Goal: Information Seeking & Learning: Learn about a topic

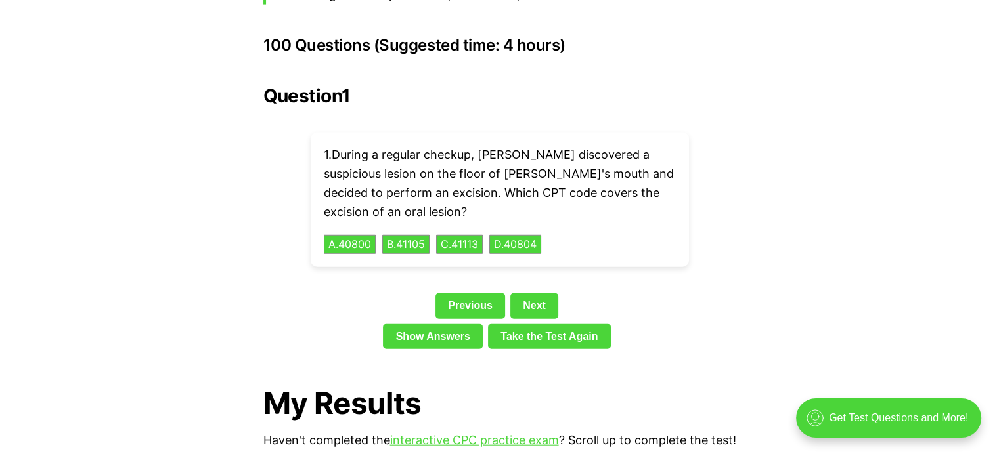
scroll to position [2953, 0]
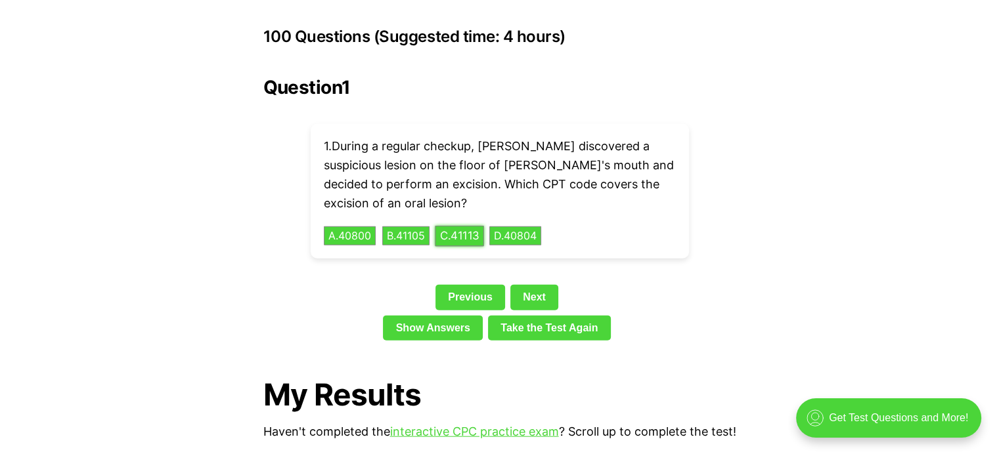
click at [477, 226] on button "C . 41113" at bounding box center [459, 236] width 49 height 20
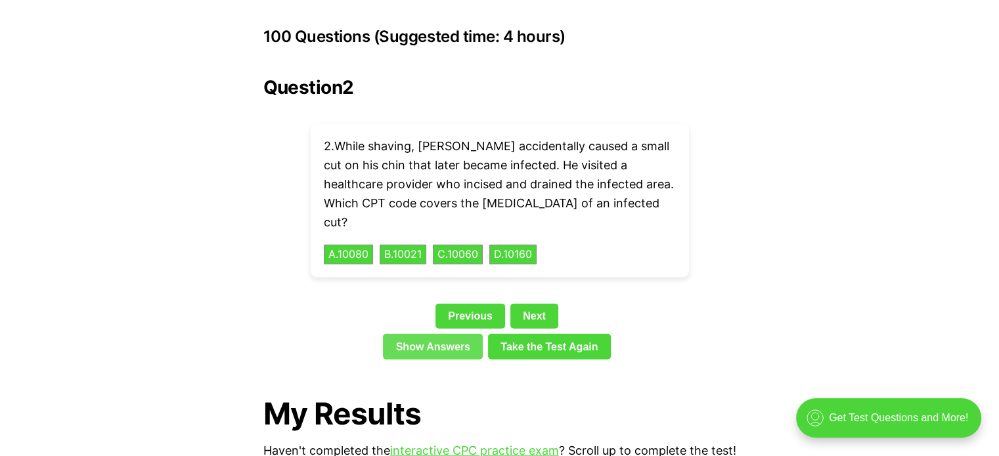
click at [441, 334] on link "Show Answers" at bounding box center [433, 346] width 100 height 25
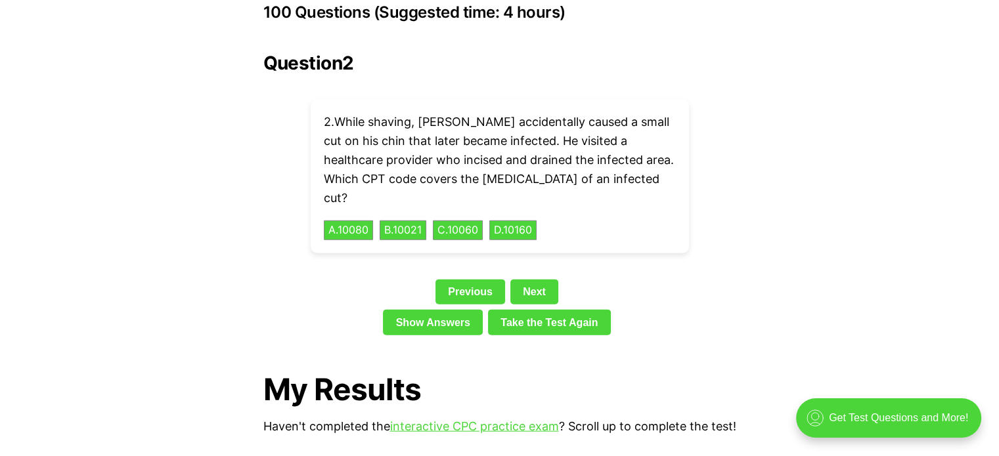
scroll to position [2977, 0]
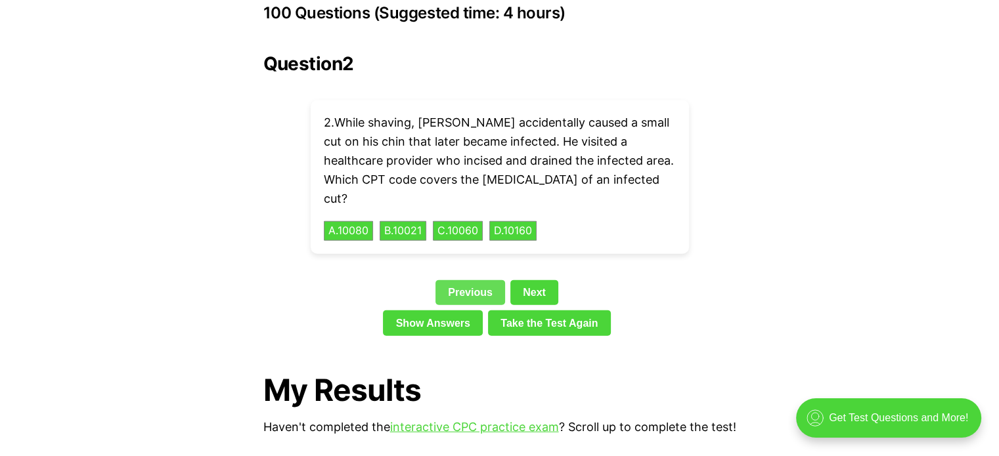
click at [462, 280] on link "Previous" at bounding box center [470, 292] width 70 height 25
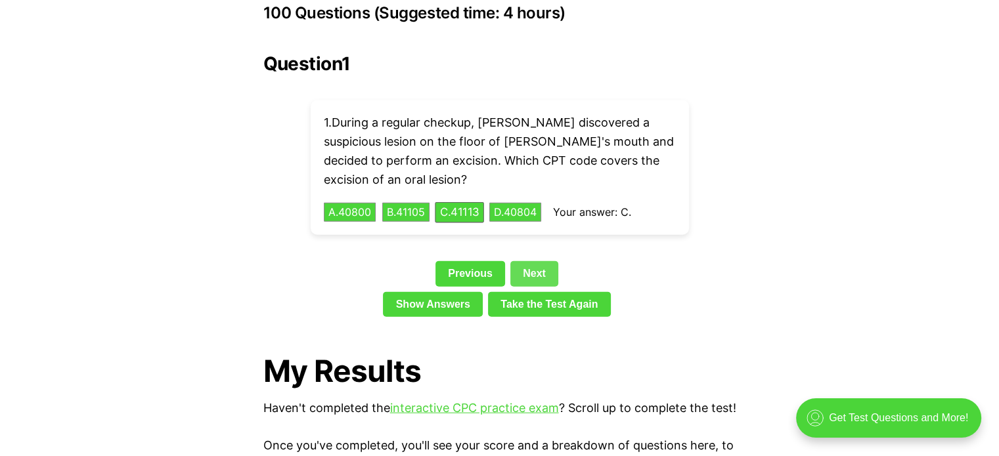
click at [532, 261] on link "Next" at bounding box center [534, 273] width 48 height 25
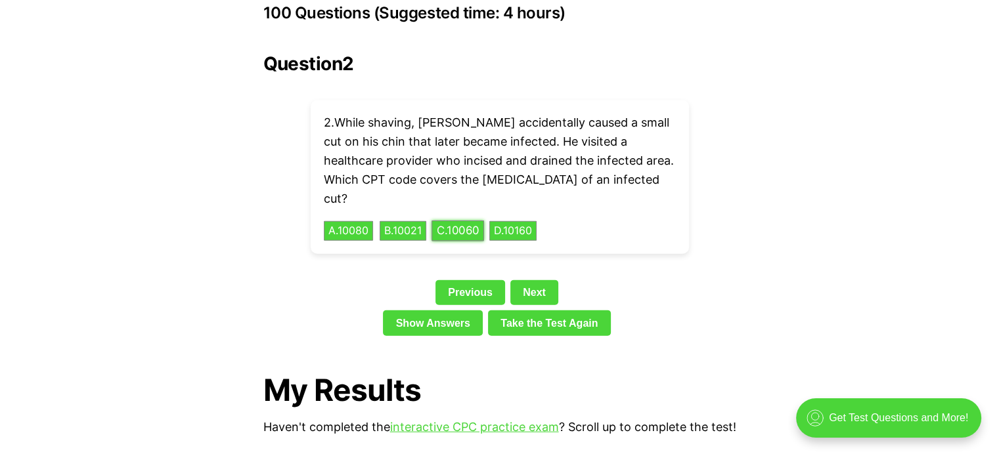
click at [478, 221] on button "C . 10060" at bounding box center [457, 231] width 53 height 20
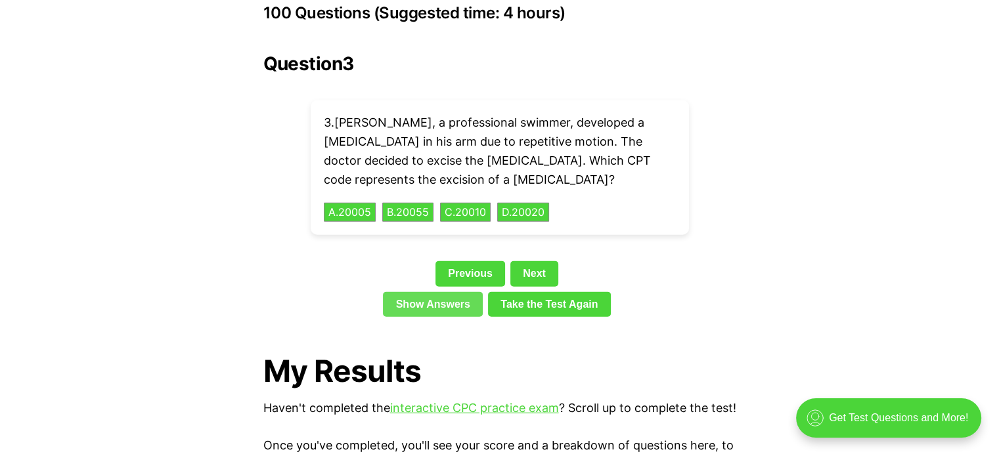
click at [420, 292] on link "Show Answers" at bounding box center [433, 304] width 100 height 25
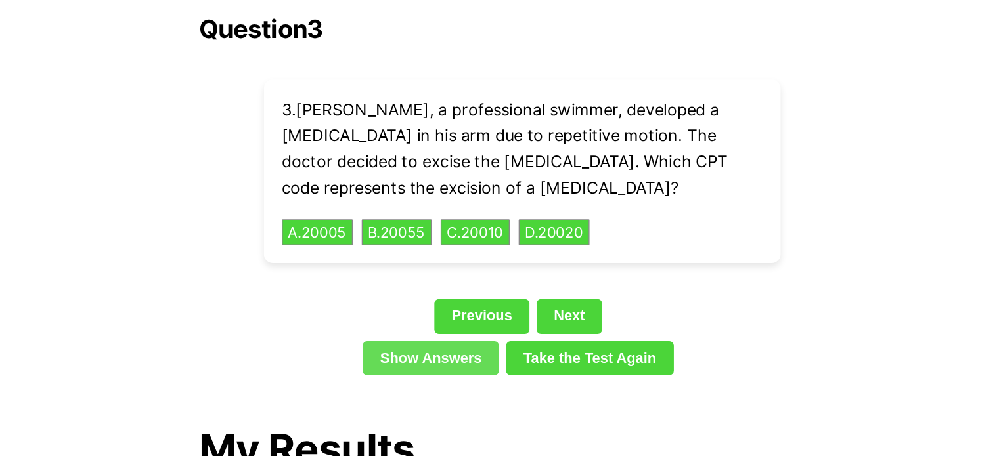
scroll to position [2969, 0]
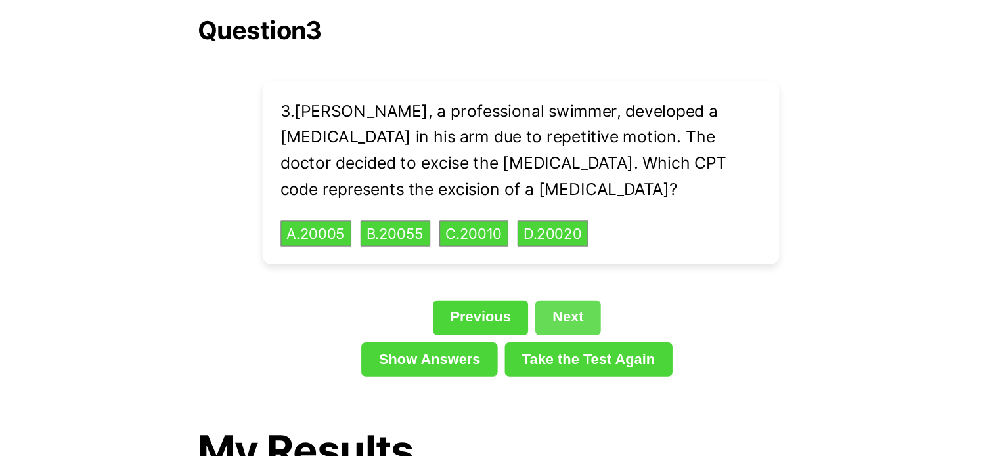
click at [530, 270] on link "Next" at bounding box center [534, 282] width 48 height 25
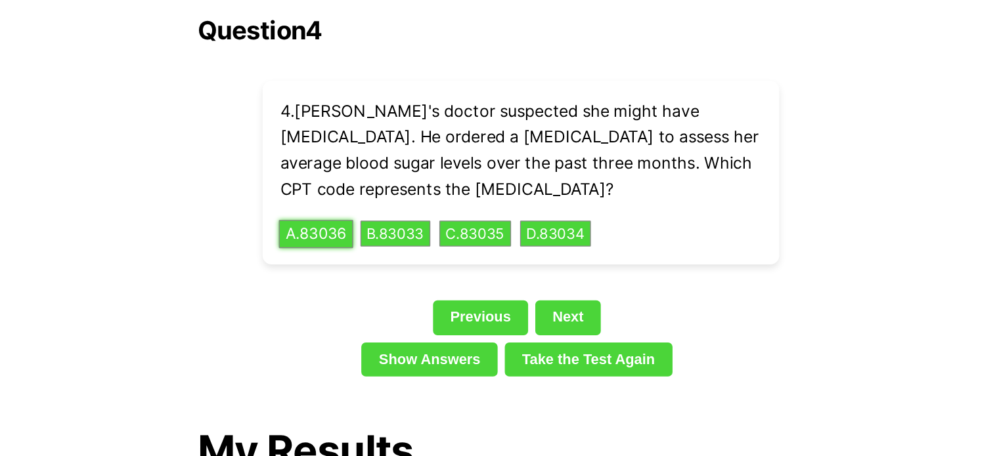
click at [347, 211] on button "A . 83036" at bounding box center [349, 221] width 54 height 20
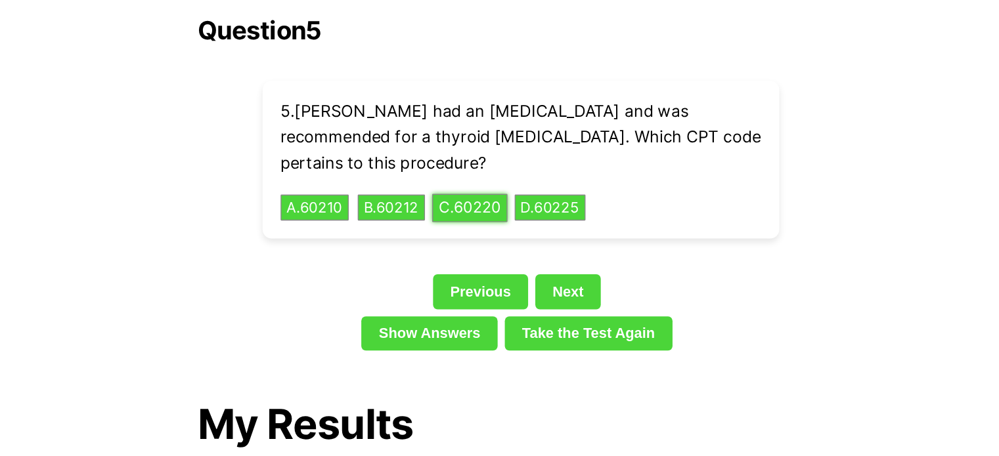
click at [454, 192] on button "C . 60220" at bounding box center [462, 202] width 55 height 20
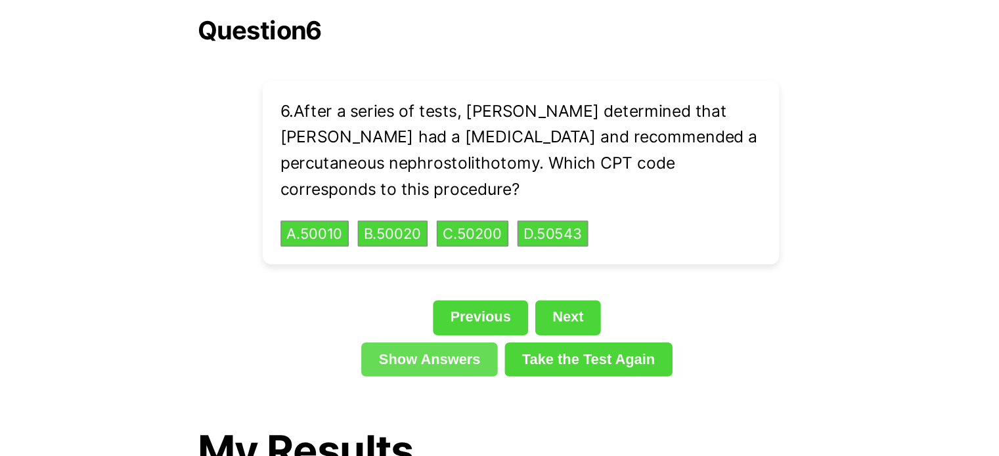
click at [454, 301] on link "Show Answers" at bounding box center [433, 313] width 100 height 25
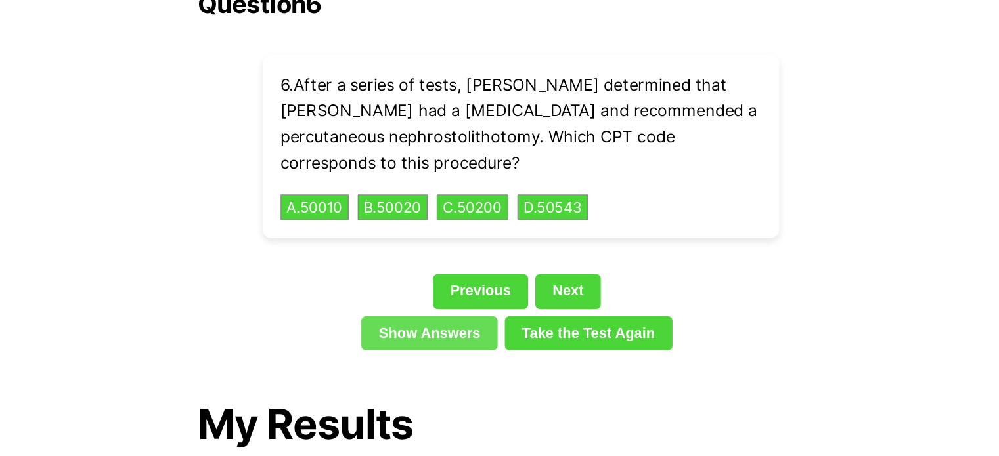
scroll to position [2990, 0]
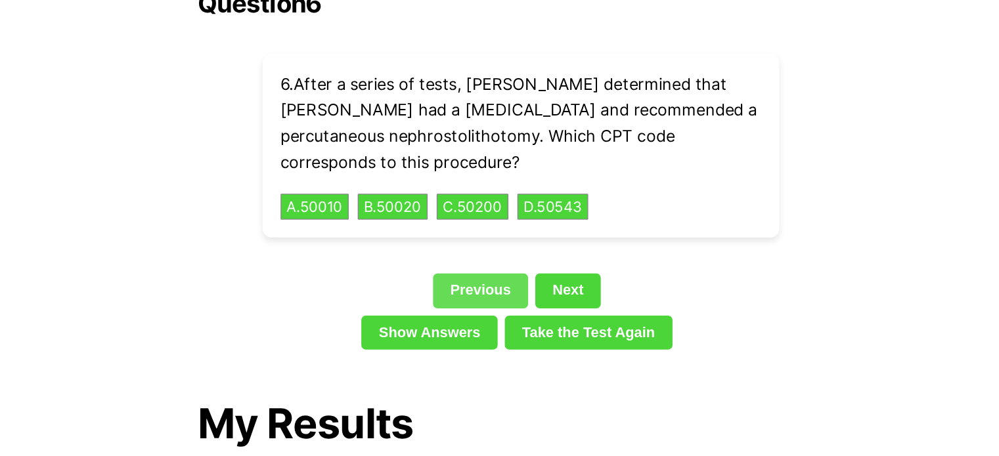
click at [452, 249] on link "Previous" at bounding box center [470, 261] width 70 height 25
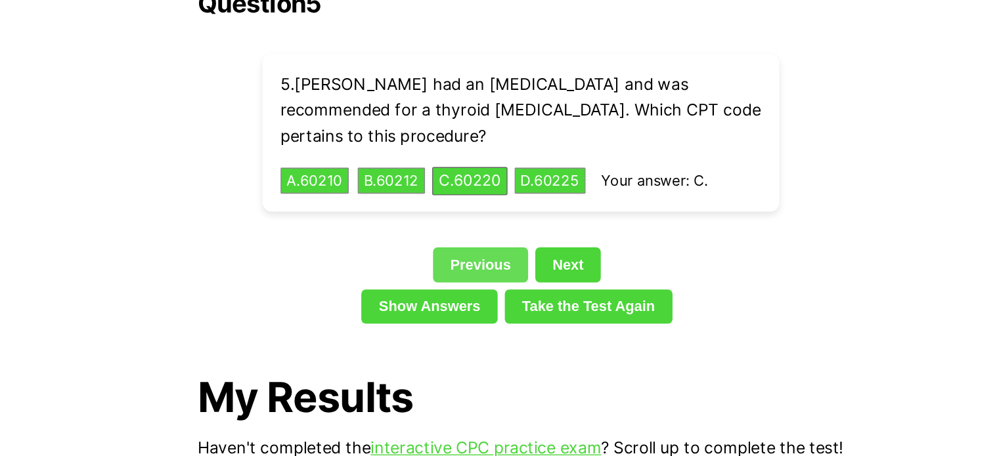
click at [455, 230] on link "Previous" at bounding box center [470, 242] width 70 height 25
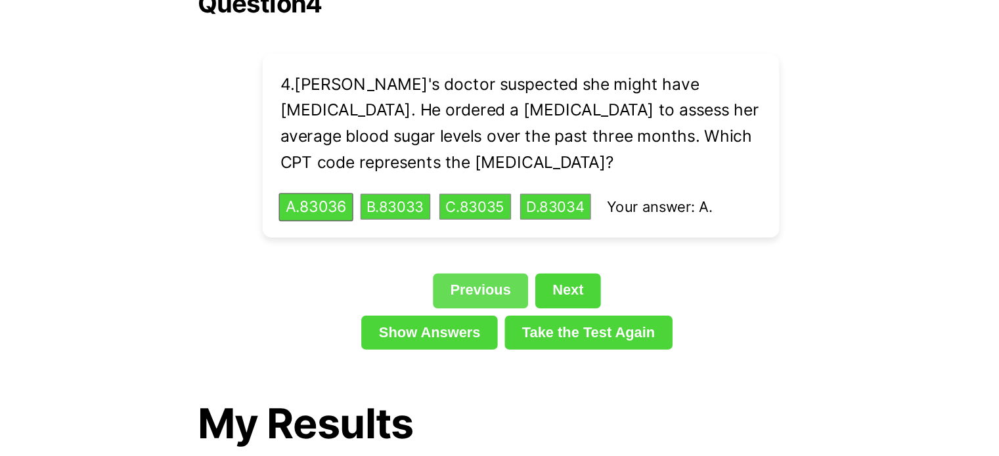
click at [457, 249] on link "Previous" at bounding box center [470, 261] width 70 height 25
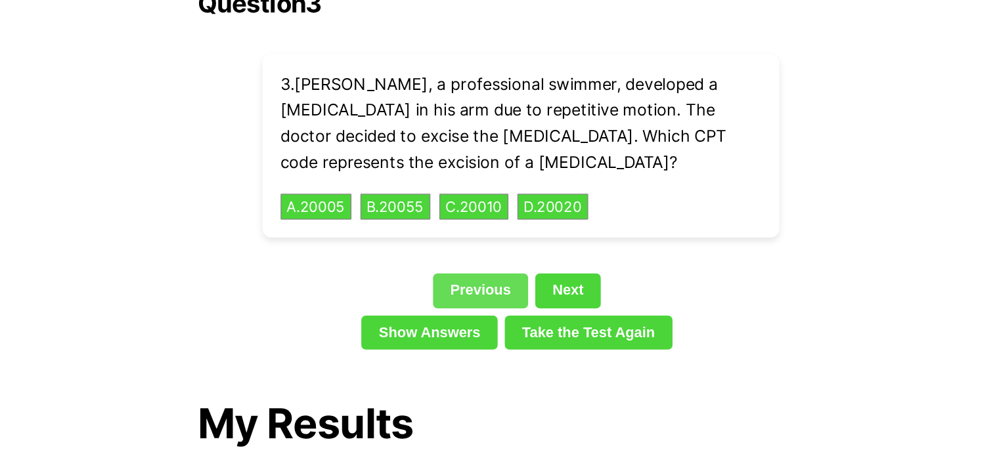
click at [454, 249] on link "Previous" at bounding box center [470, 261] width 70 height 25
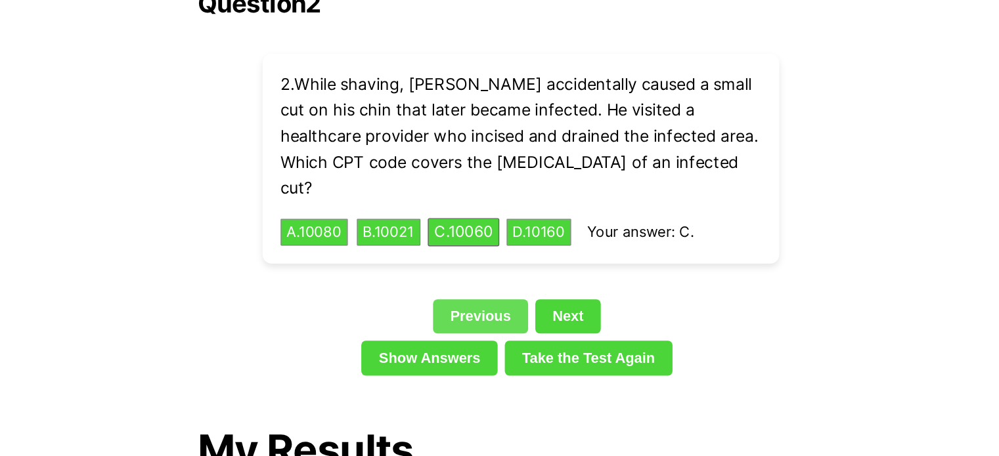
click at [452, 268] on link "Previous" at bounding box center [470, 280] width 70 height 25
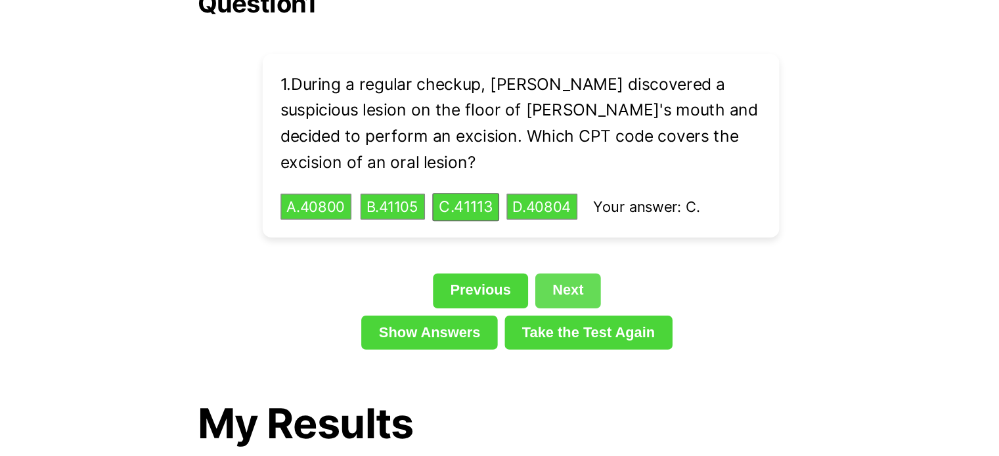
click at [529, 249] on link "Next" at bounding box center [534, 261] width 48 height 25
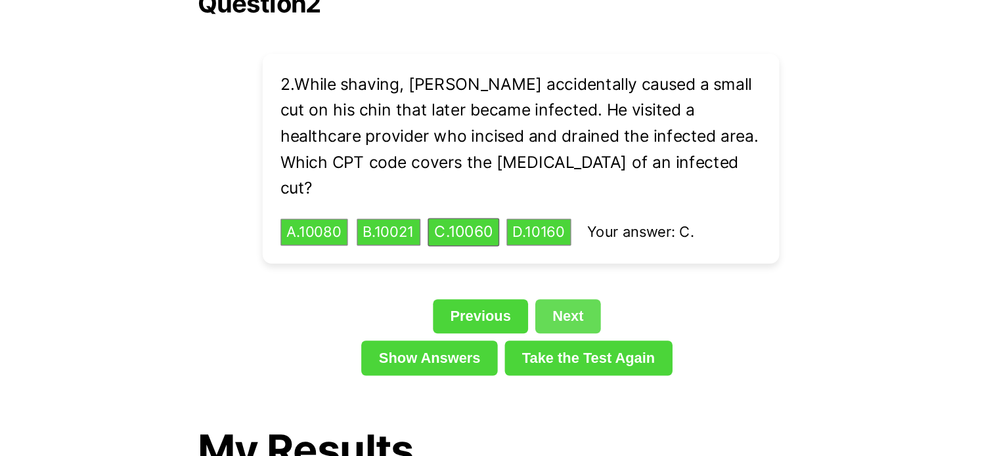
click at [529, 268] on link "Next" at bounding box center [534, 280] width 48 height 25
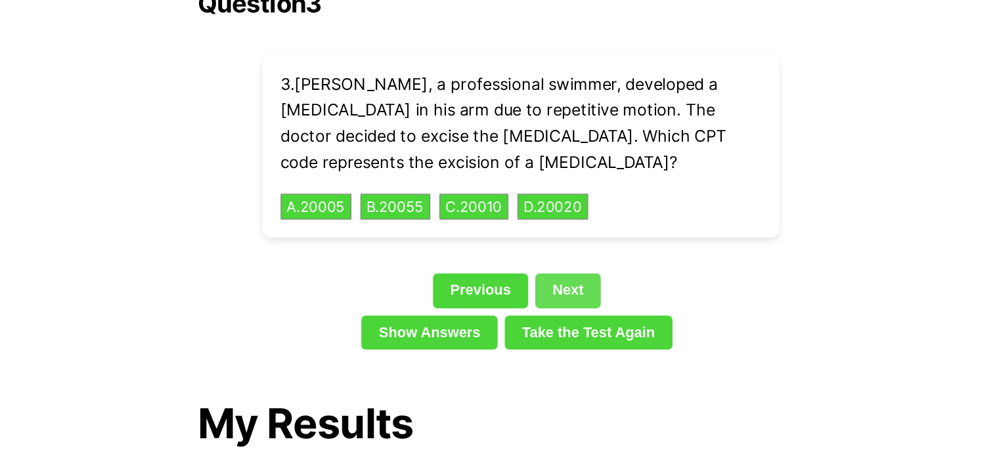
click at [531, 249] on link "Next" at bounding box center [534, 261] width 48 height 25
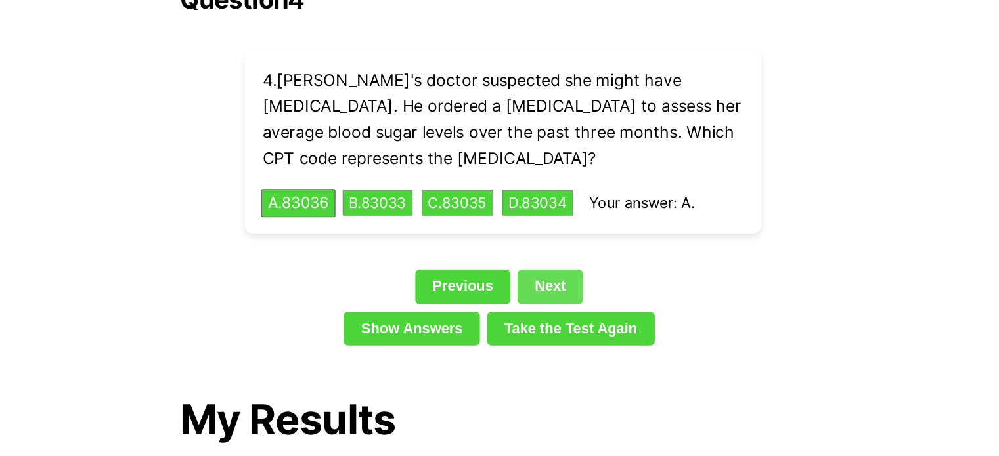
scroll to position [2988, 0]
click at [546, 250] on link "Next" at bounding box center [534, 262] width 48 height 25
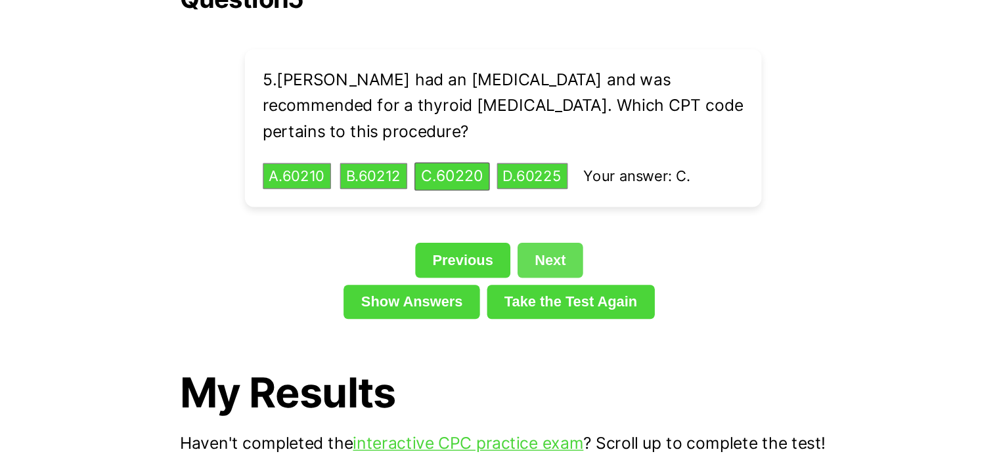
click at [533, 231] on link "Next" at bounding box center [534, 243] width 48 height 25
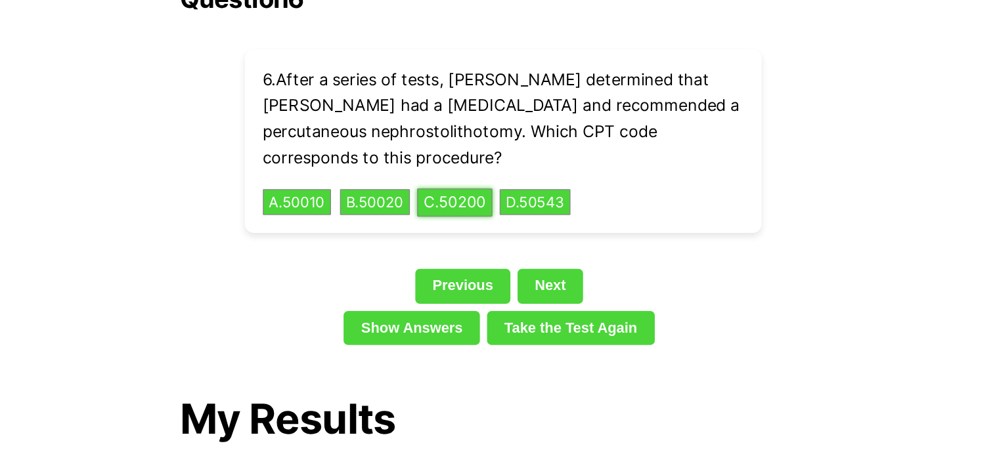
click at [473, 191] on button "C . 50200" at bounding box center [464, 201] width 55 height 20
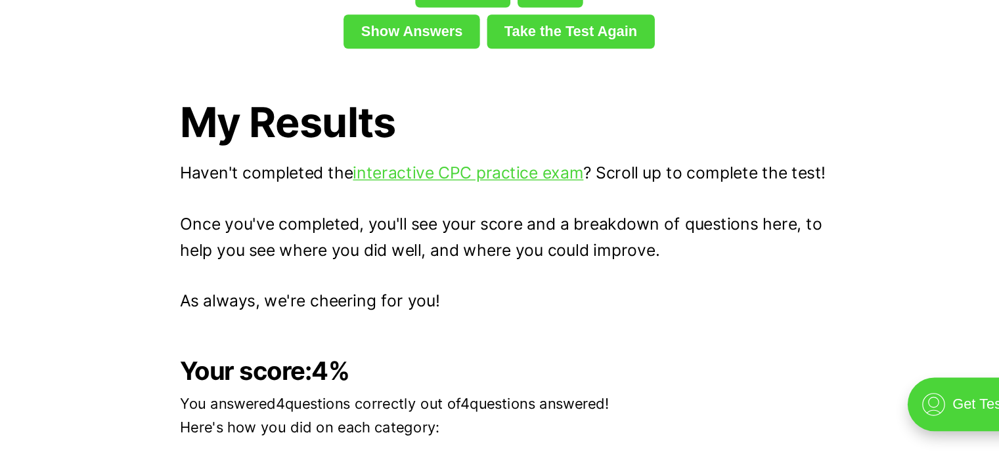
scroll to position [3118, 0]
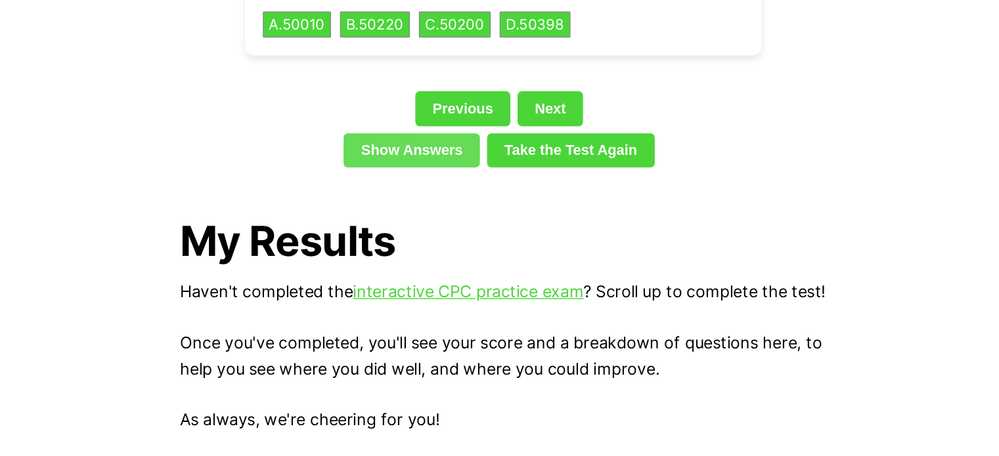
click at [433, 133] on link "Show Answers" at bounding box center [433, 145] width 100 height 25
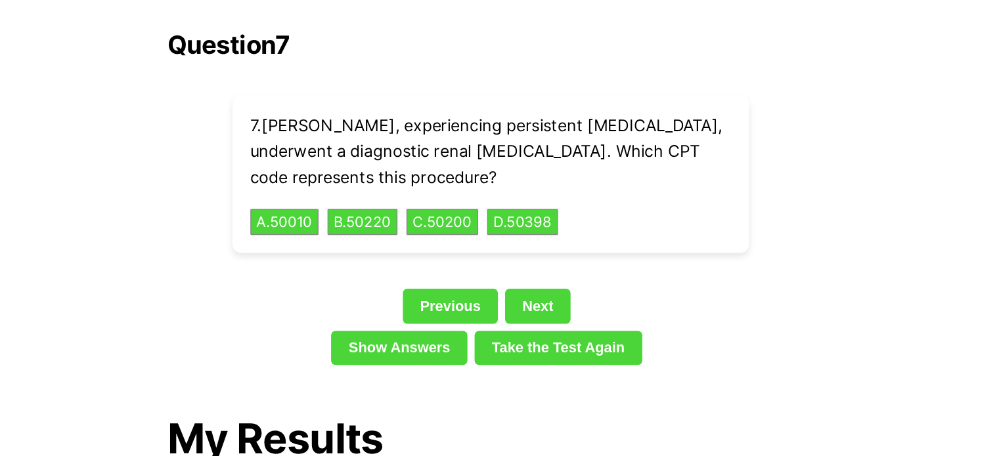
scroll to position [3007, 0]
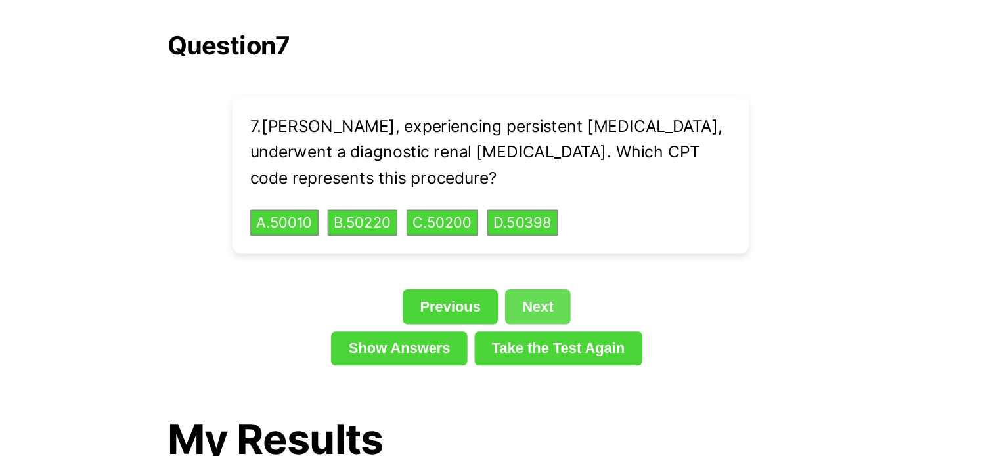
click at [514, 212] on link "Next" at bounding box center [534, 224] width 48 height 25
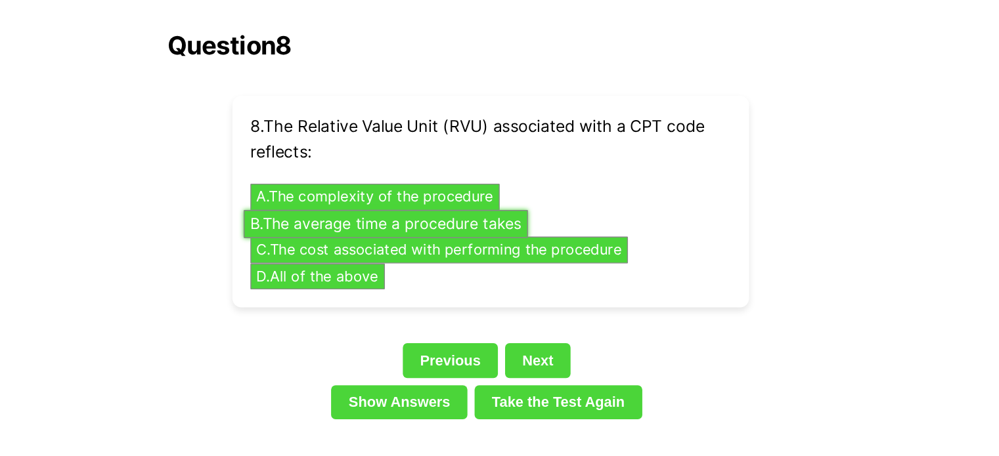
click at [385, 154] on button "B . The average time a procedure takes" at bounding box center [422, 164] width 208 height 20
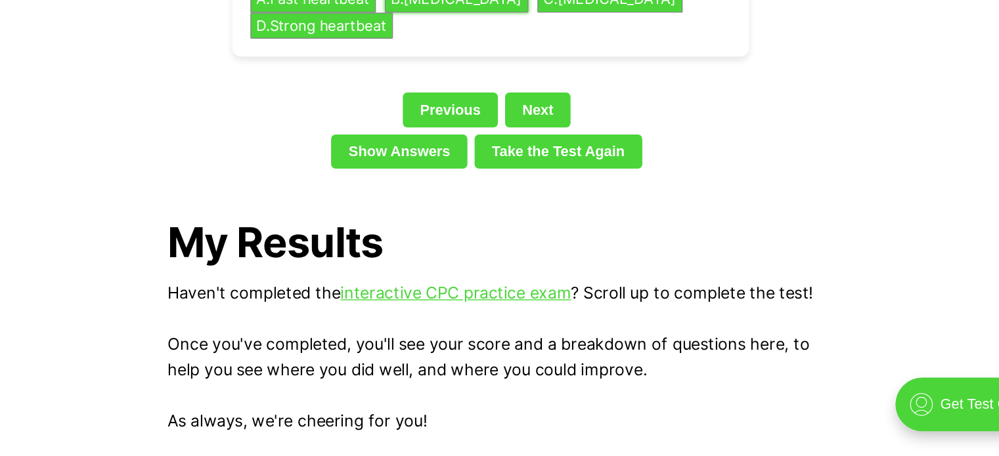
scroll to position [3013, 0]
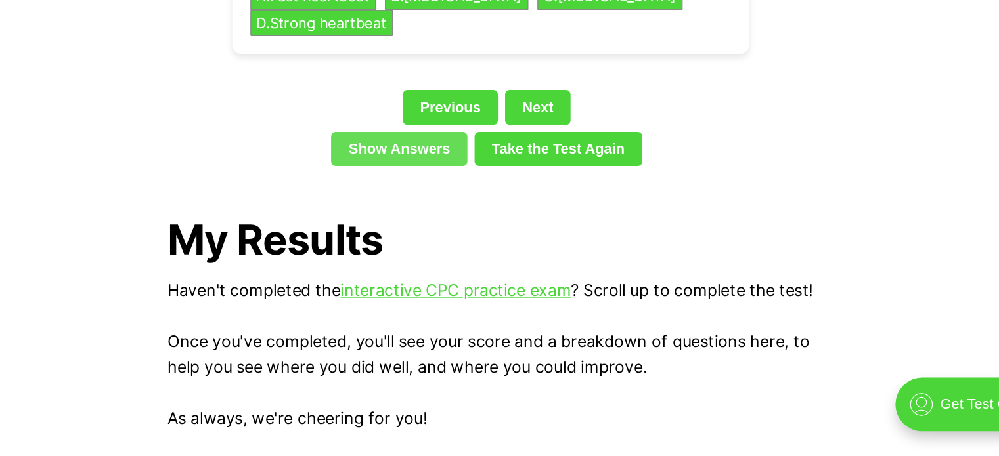
click at [421, 219] on link "Show Answers" at bounding box center [433, 231] width 100 height 25
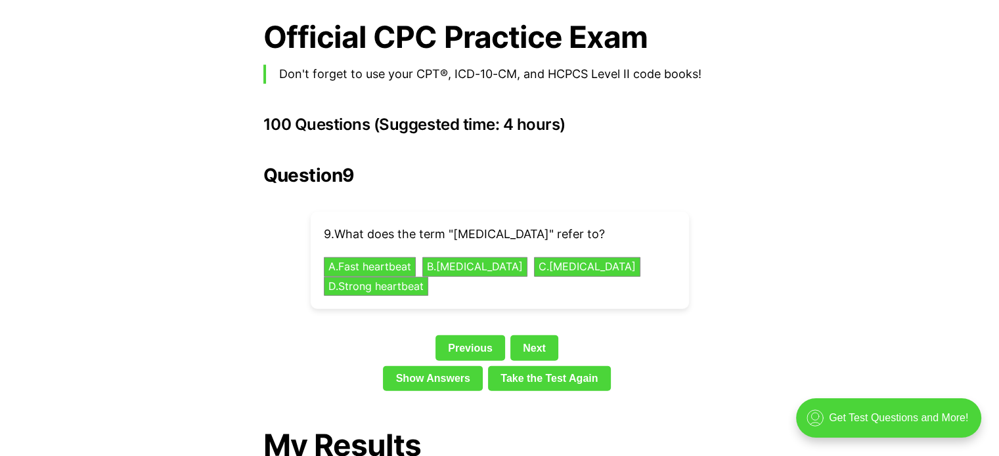
scroll to position [2867, 0]
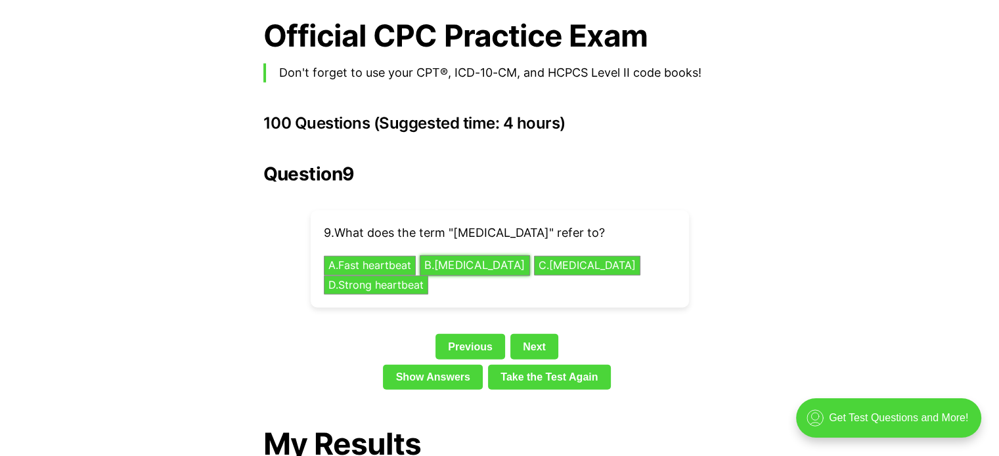
click at [465, 256] on button "B . [MEDICAL_DATA]" at bounding box center [475, 266] width 110 height 20
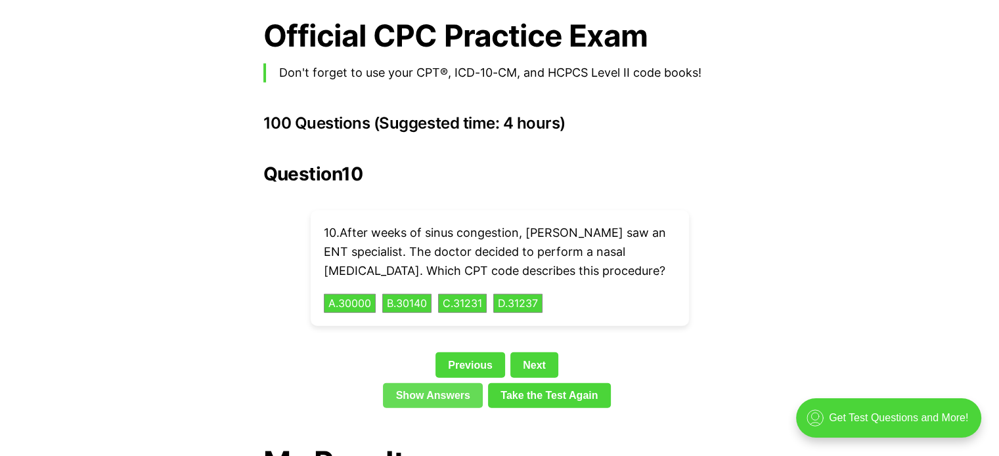
click at [438, 383] on link "Show Answers" at bounding box center [433, 395] width 100 height 25
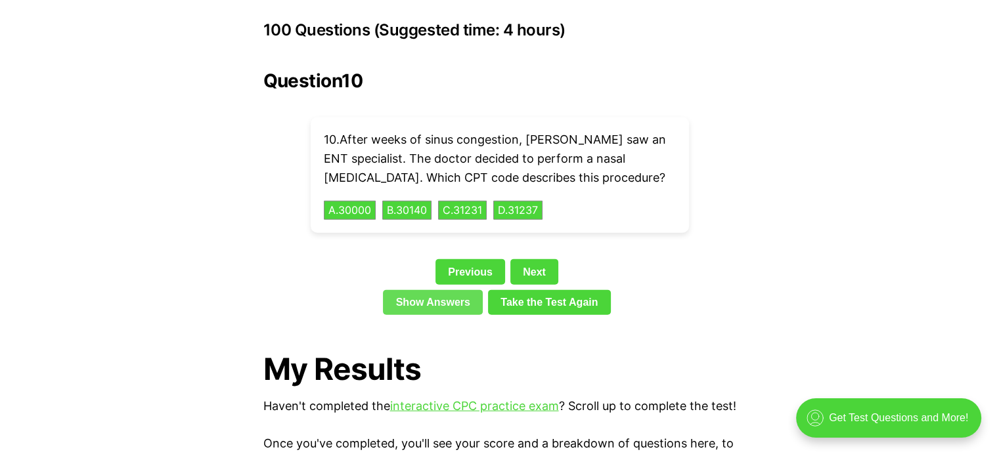
scroll to position [2959, 0]
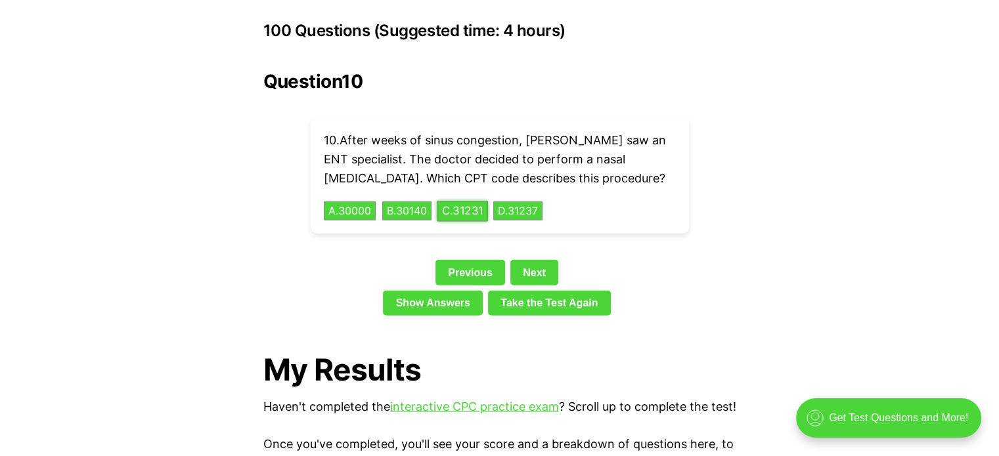
click at [476, 201] on button "C . 31231" at bounding box center [462, 211] width 51 height 20
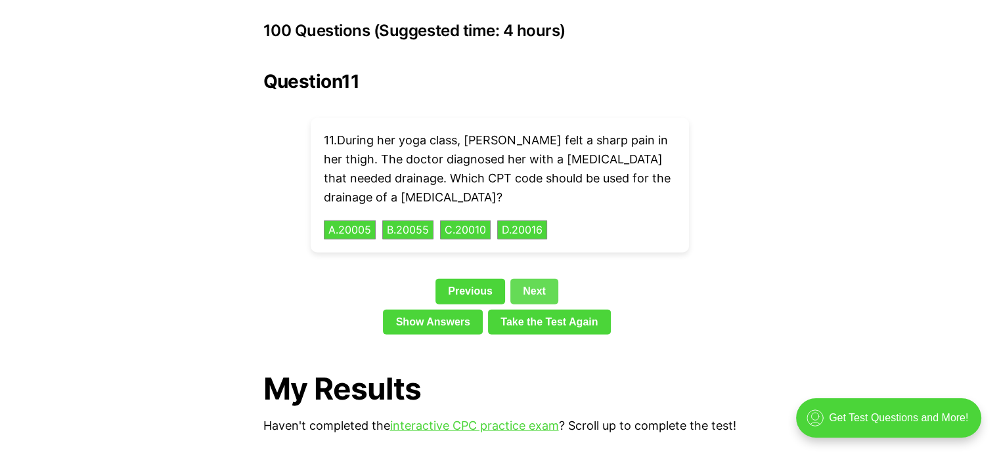
click at [542, 279] on link "Next" at bounding box center [534, 291] width 48 height 25
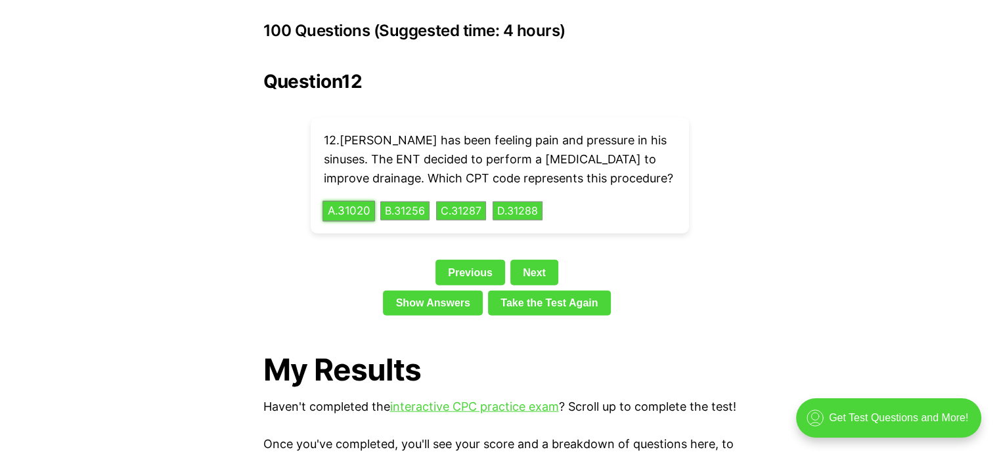
click at [336, 201] on button "A . 31020" at bounding box center [348, 211] width 53 height 20
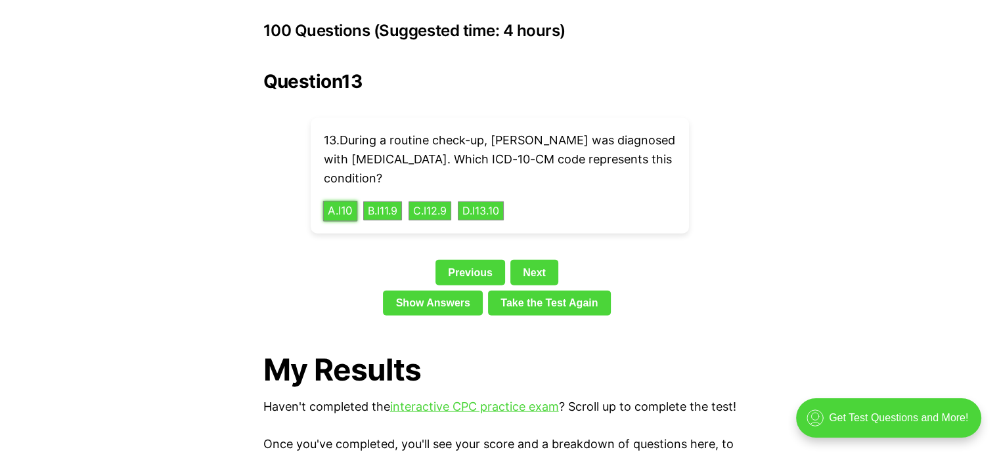
click at [352, 201] on button "A . I10" at bounding box center [339, 211] width 35 height 20
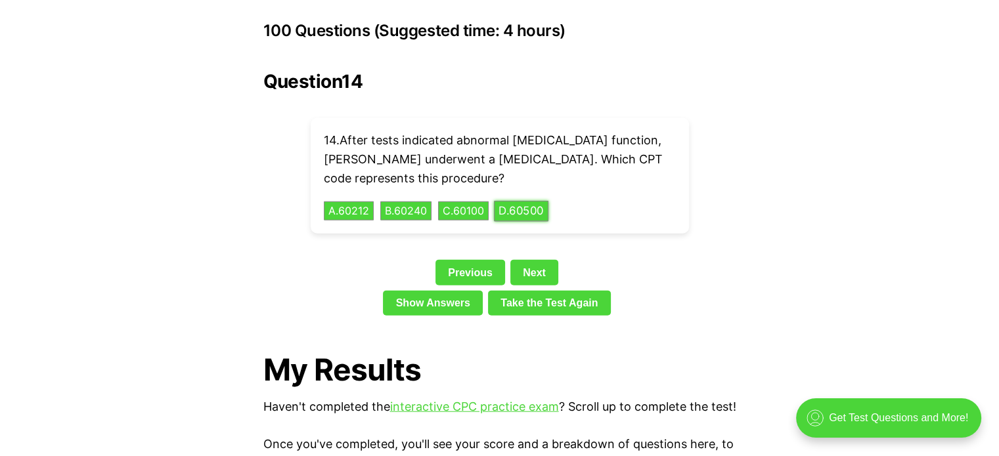
click at [534, 201] on button "D . 60500" at bounding box center [521, 211] width 54 height 20
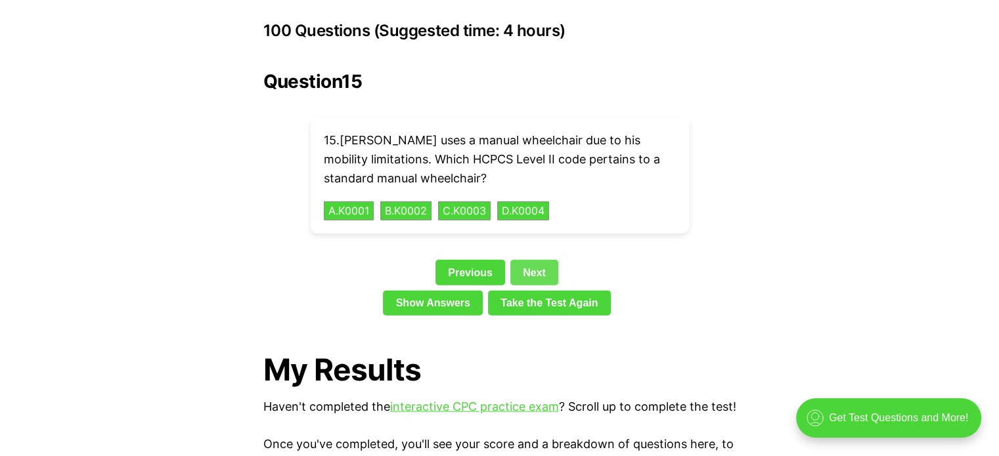
click at [528, 260] on link "Next" at bounding box center [534, 272] width 48 height 25
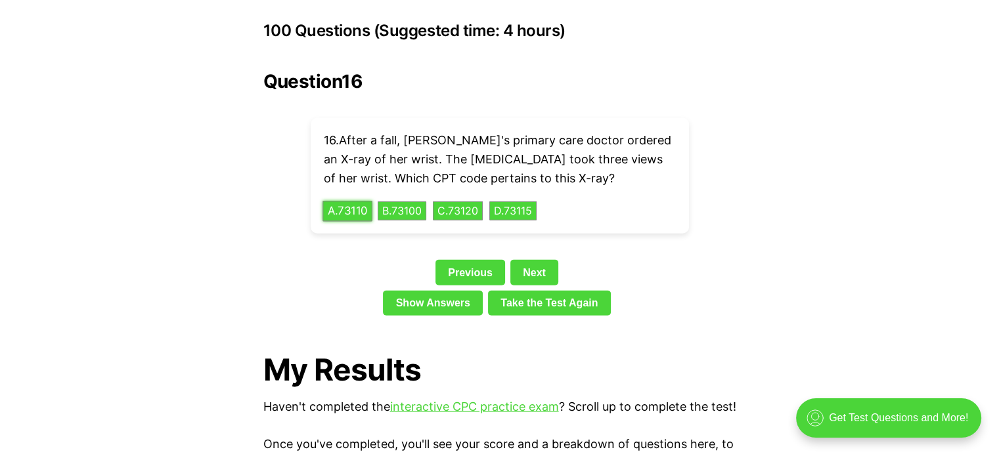
click at [349, 201] on button "A . 73110" at bounding box center [347, 211] width 50 height 20
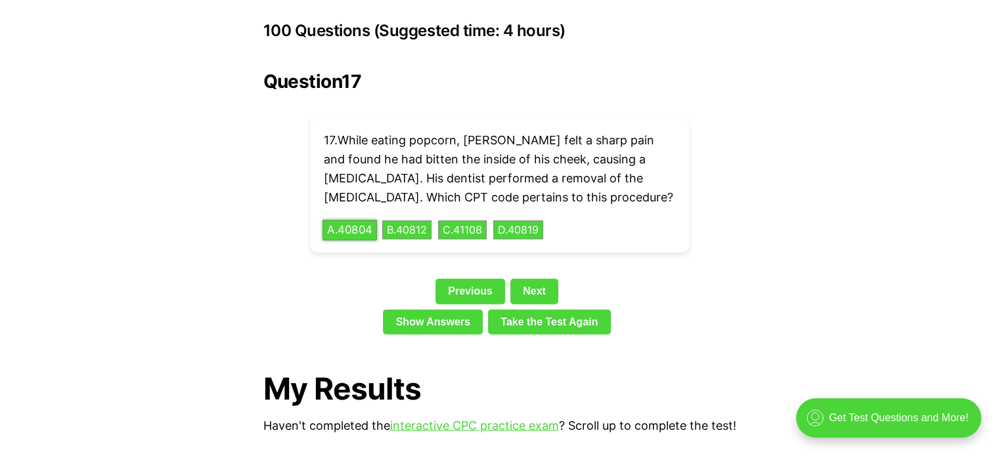
click at [349, 220] on button "A . 40804" at bounding box center [349, 230] width 54 height 20
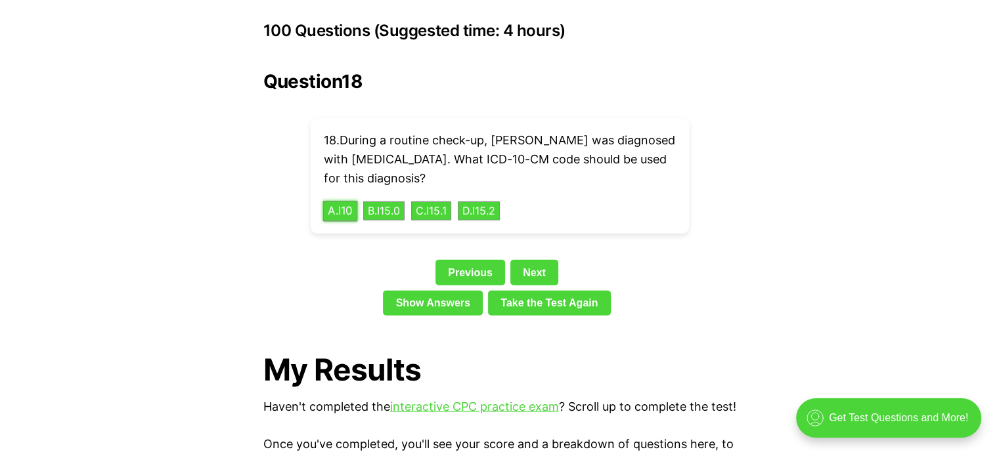
click at [341, 201] on button "A . I10" at bounding box center [339, 211] width 35 height 20
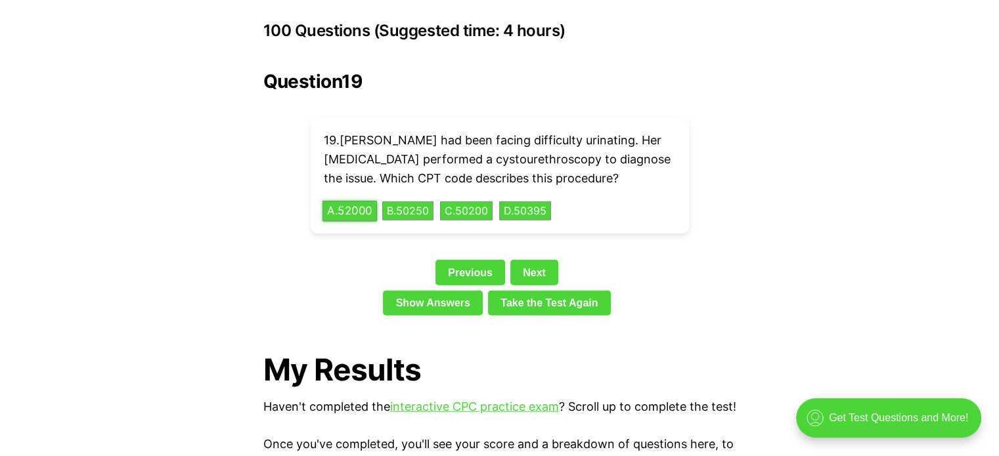
click at [349, 201] on button "A . 52000" at bounding box center [349, 211] width 54 height 20
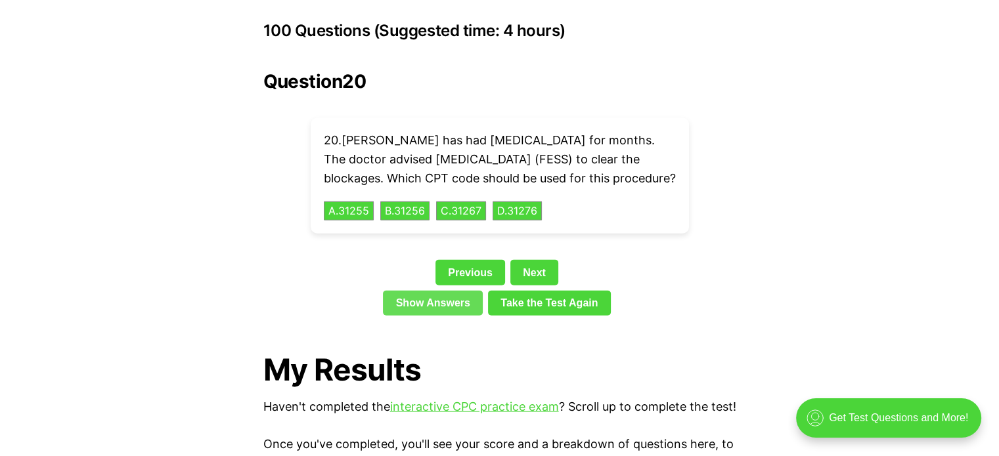
click at [422, 309] on link "Show Answers" at bounding box center [433, 303] width 100 height 25
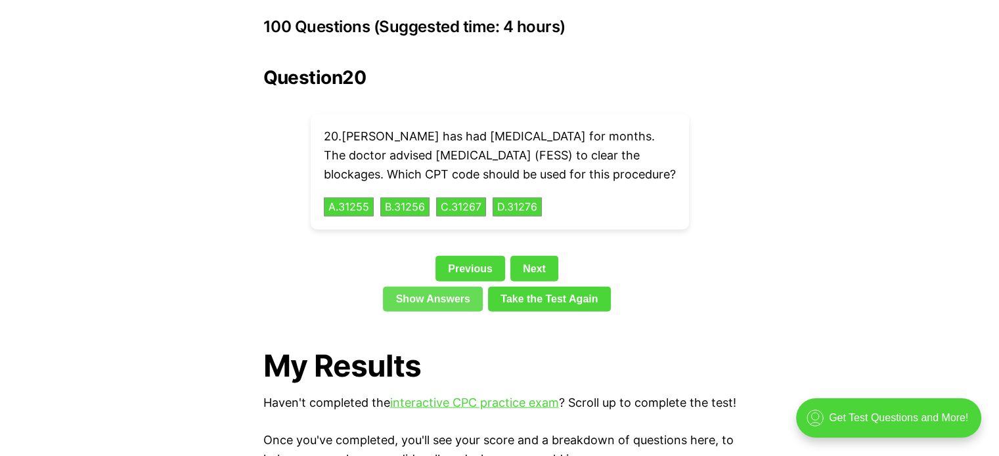
scroll to position [2965, 0]
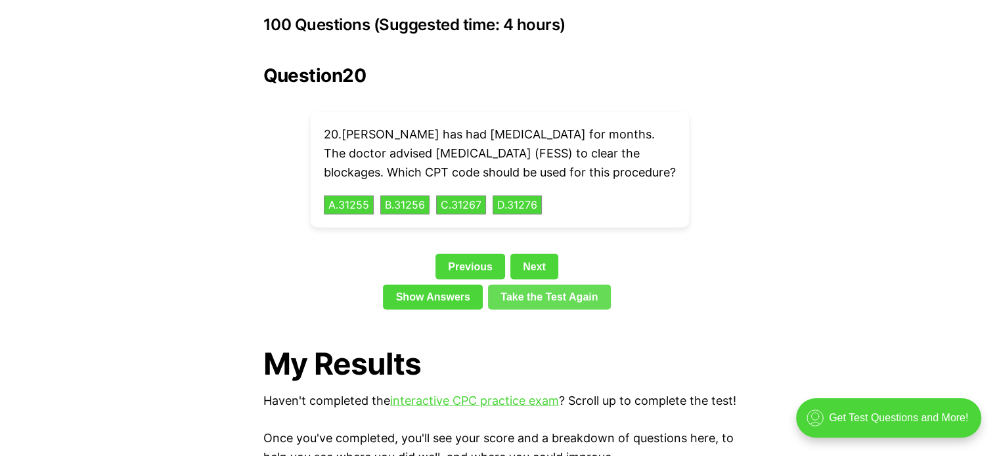
click at [519, 297] on link "Take the Test Again" at bounding box center [549, 297] width 123 height 25
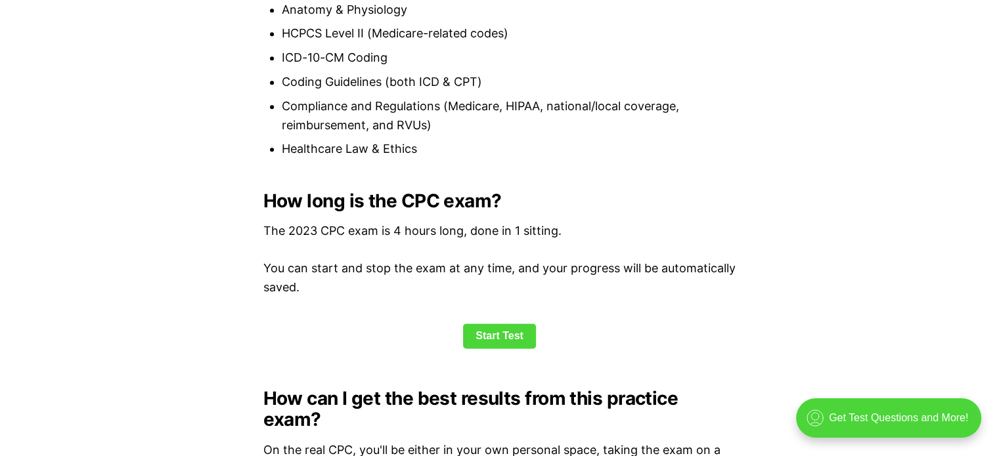
scroll to position [1628, 0]
click at [485, 336] on link "Start Test" at bounding box center [499, 335] width 73 height 25
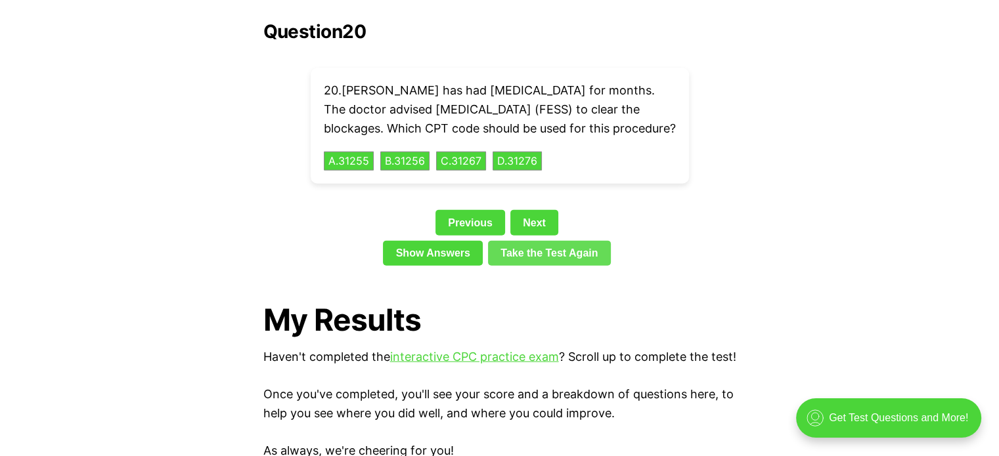
click at [525, 248] on link "Take the Test Again" at bounding box center [549, 253] width 123 height 25
